Goal: Navigation & Orientation: Find specific page/section

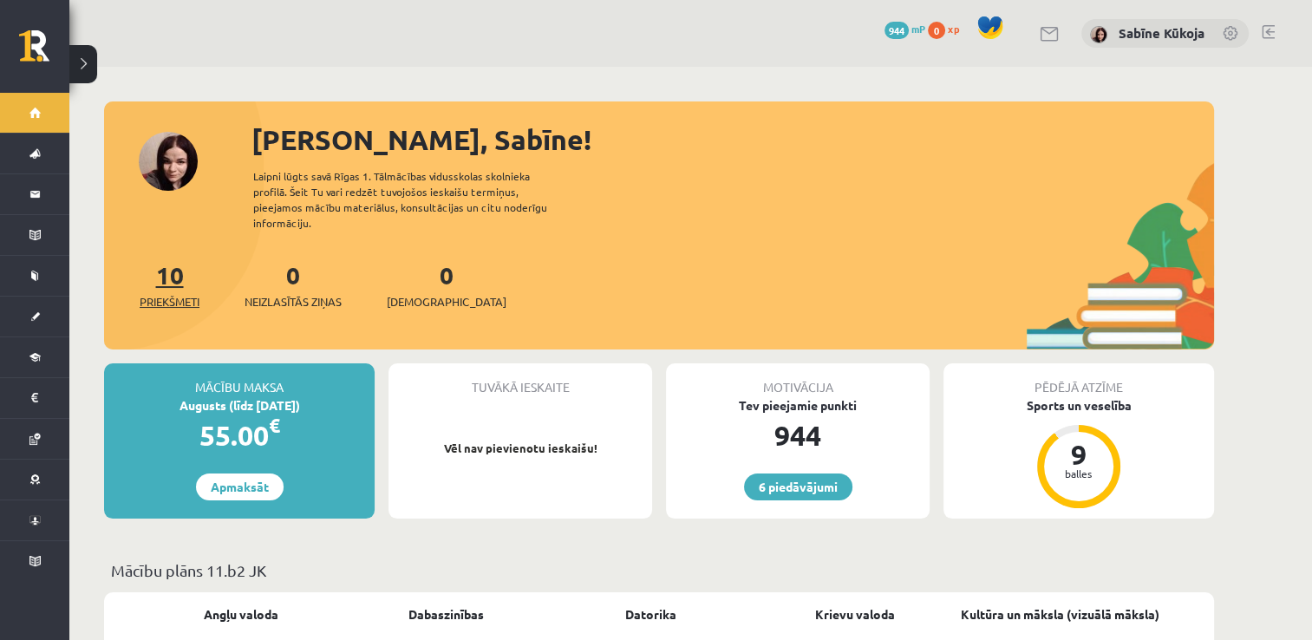
click at [178, 293] on span "Priekšmeti" at bounding box center [170, 301] width 60 height 17
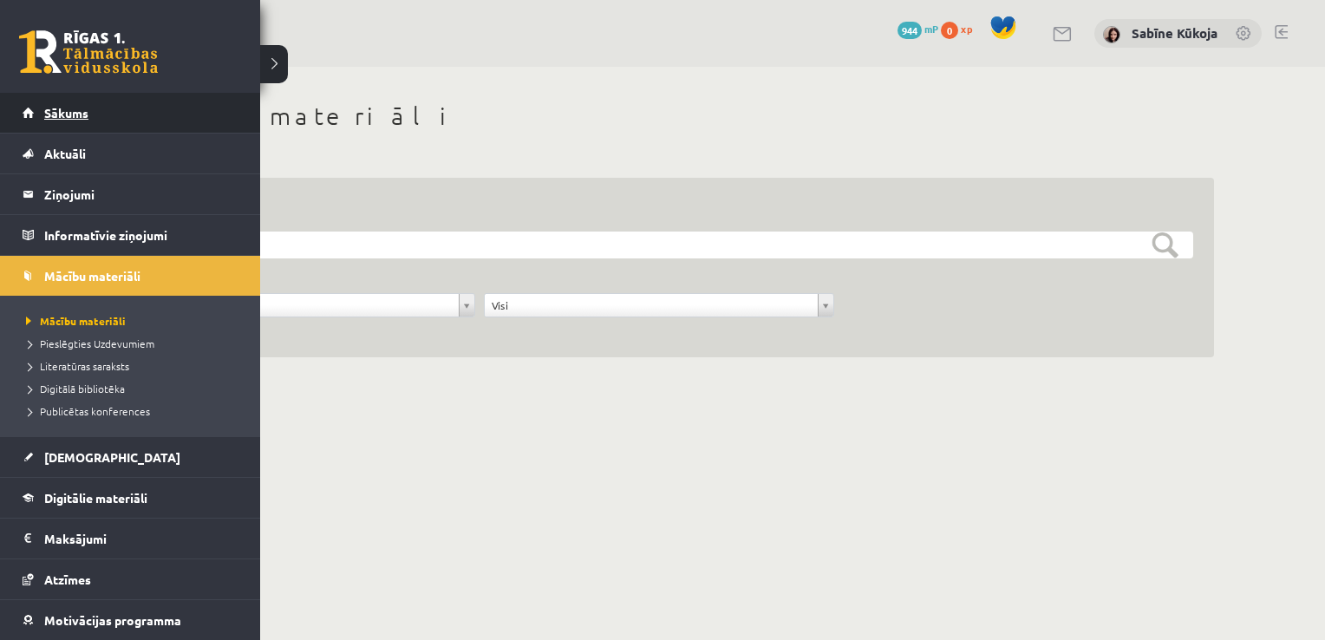
click at [30, 109] on link "Sākums" at bounding box center [131, 113] width 216 height 40
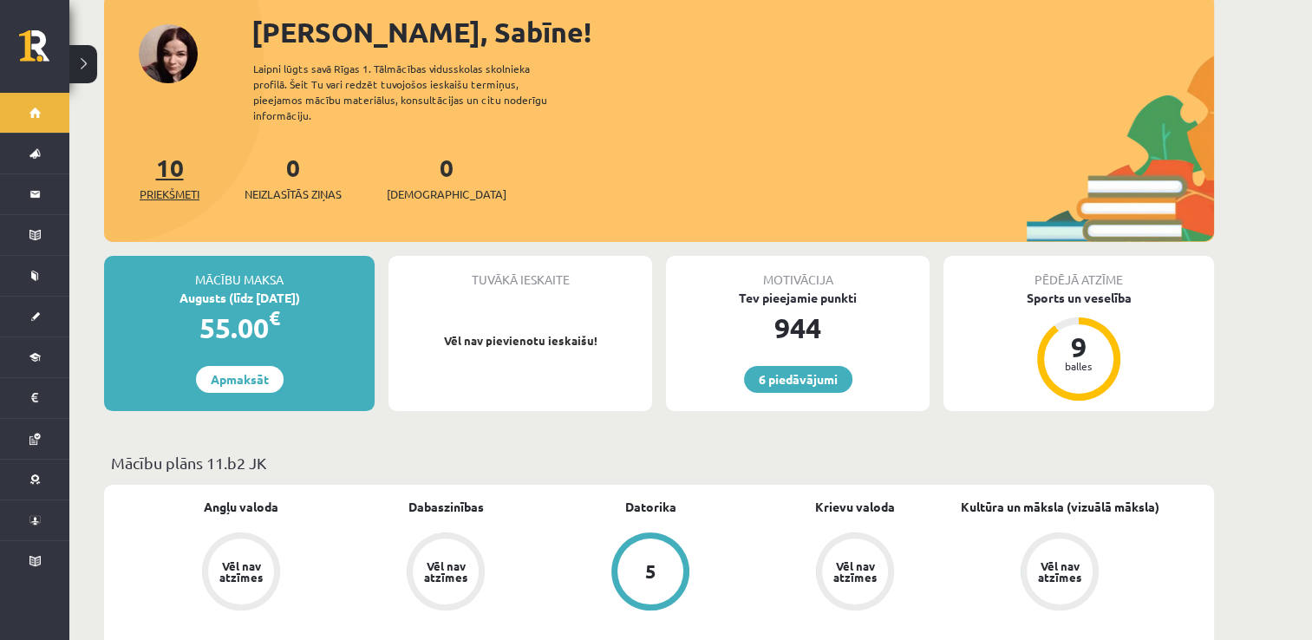
scroll to position [104, 0]
